Goal: Find specific page/section: Find specific page/section

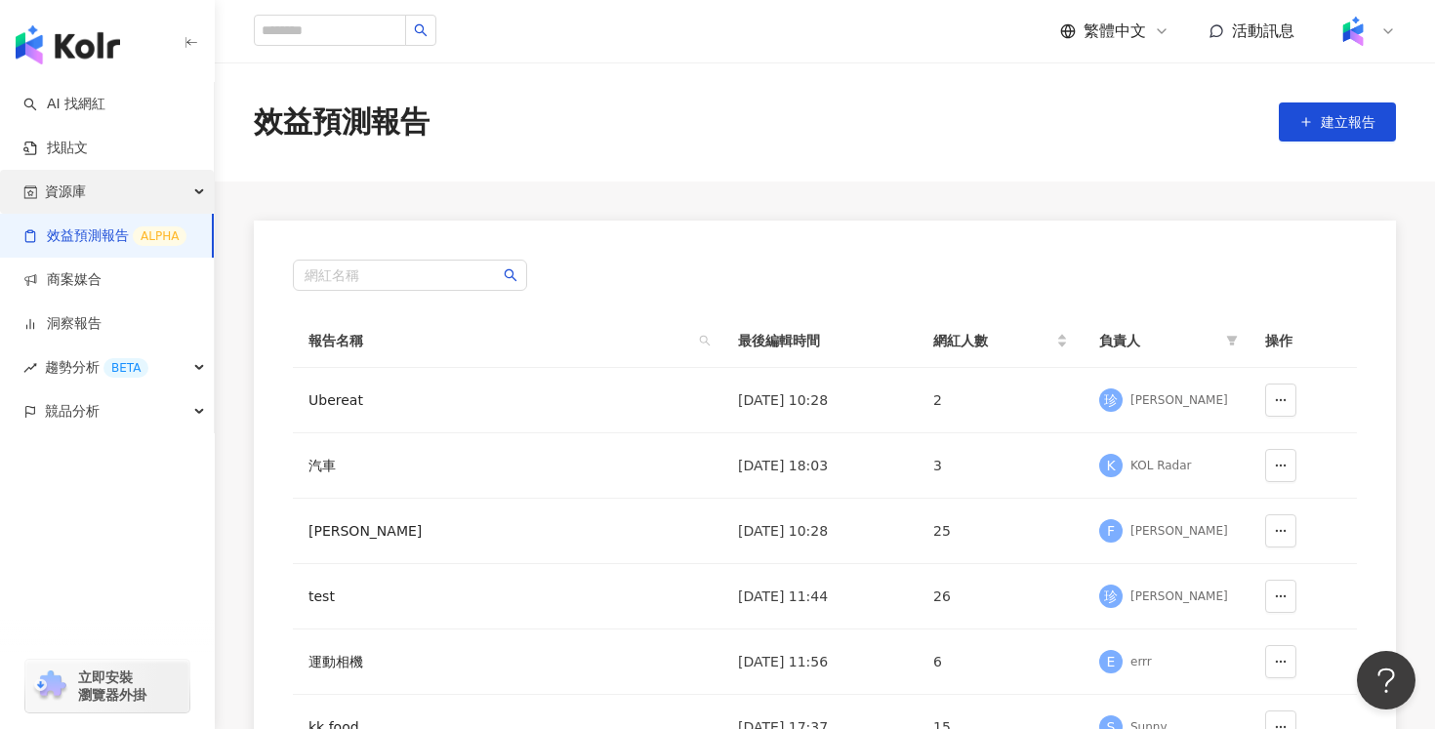
click at [127, 194] on div "資源庫" at bounding box center [107, 192] width 214 height 44
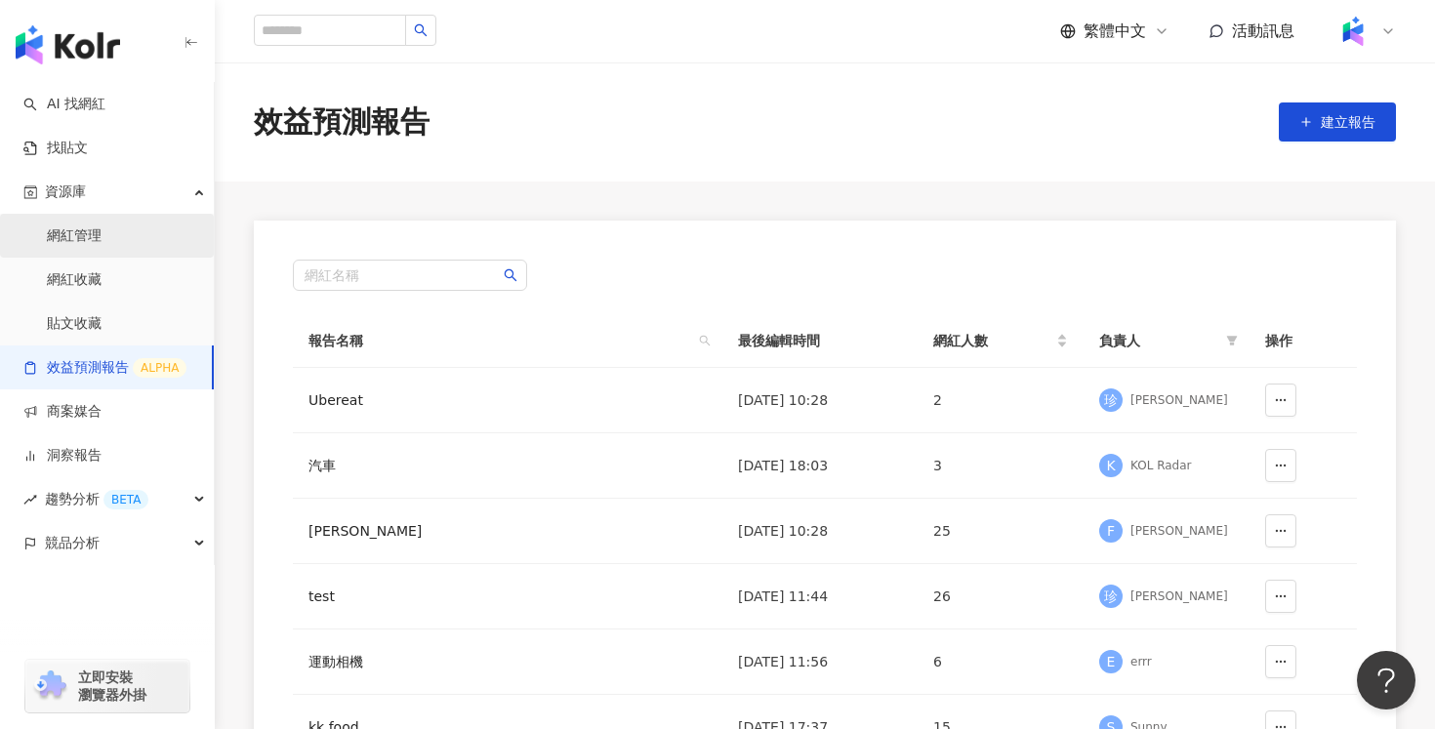
click at [102, 246] on link "網紅管理" at bounding box center [74, 237] width 55 height 20
